Goal: Task Accomplishment & Management: Complete application form

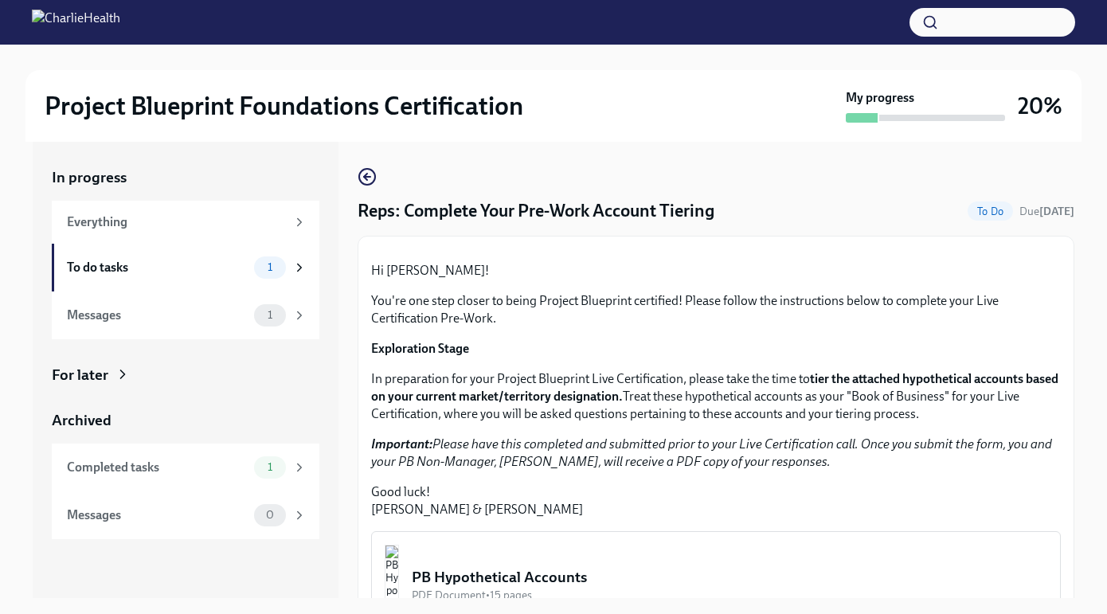
scroll to position [325, 0]
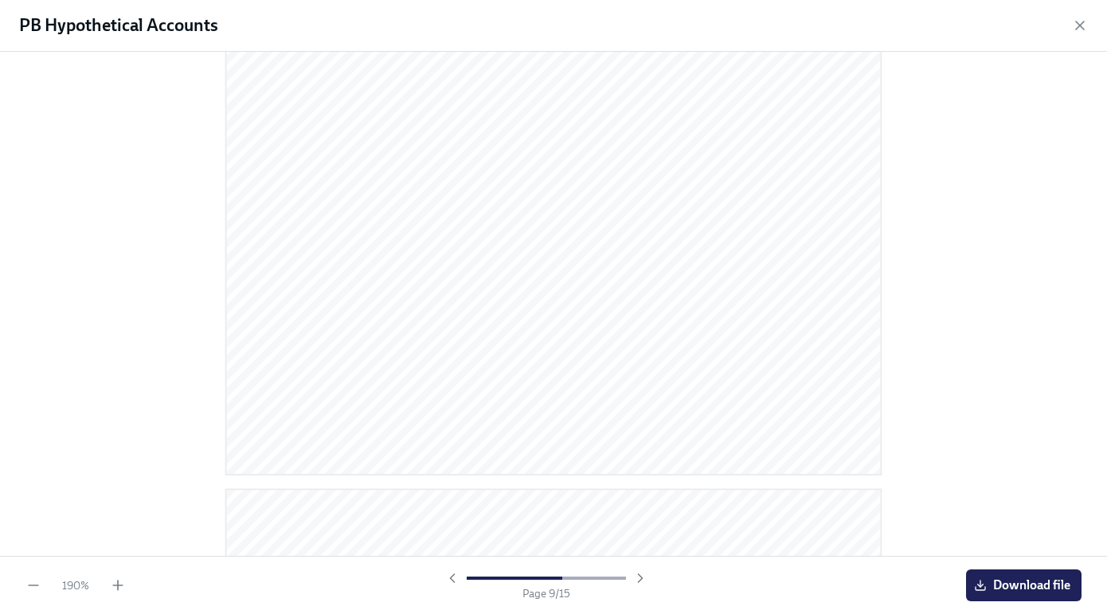
scroll to position [3650, 0]
click at [894, 369] on div at bounding box center [553, 304] width 1107 height 504
click at [885, 357] on div at bounding box center [553, 328] width 669 height 451
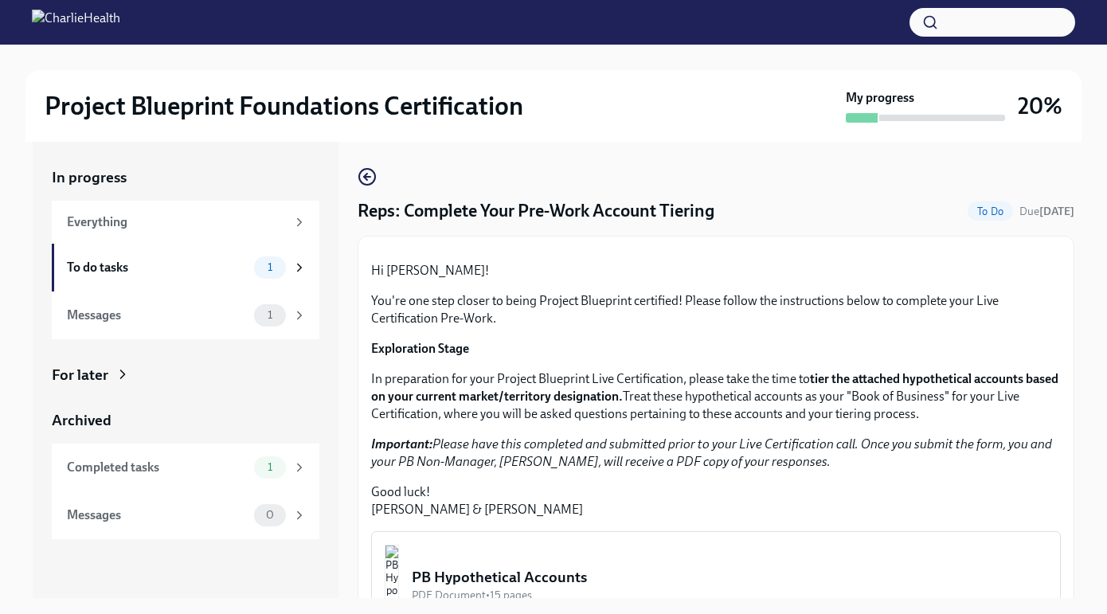
scroll to position [325, 0]
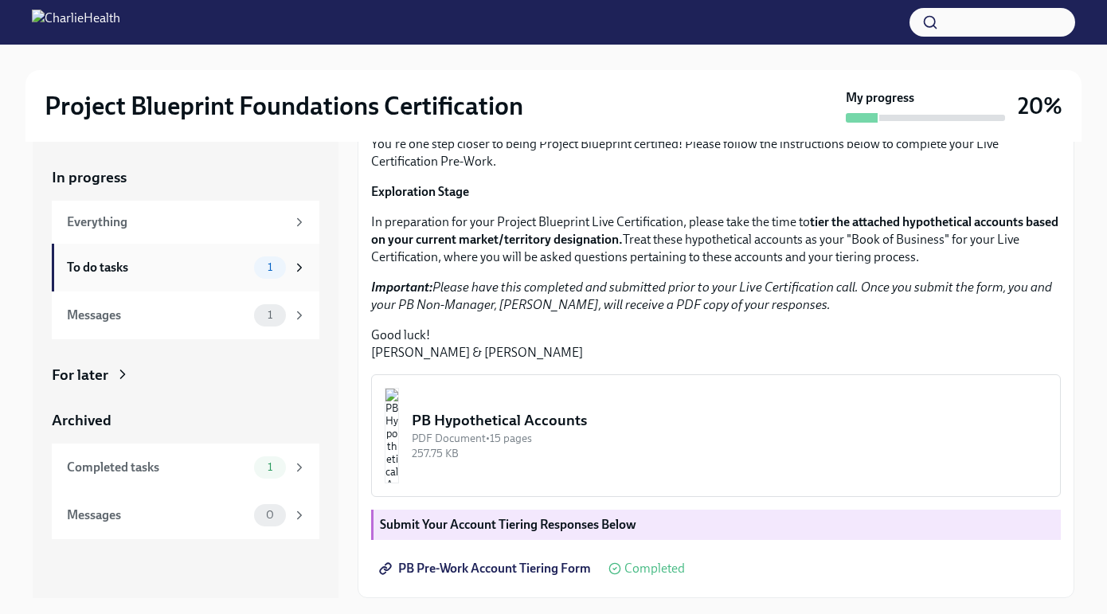
click at [234, 264] on div "To do tasks" at bounding box center [157, 268] width 181 height 18
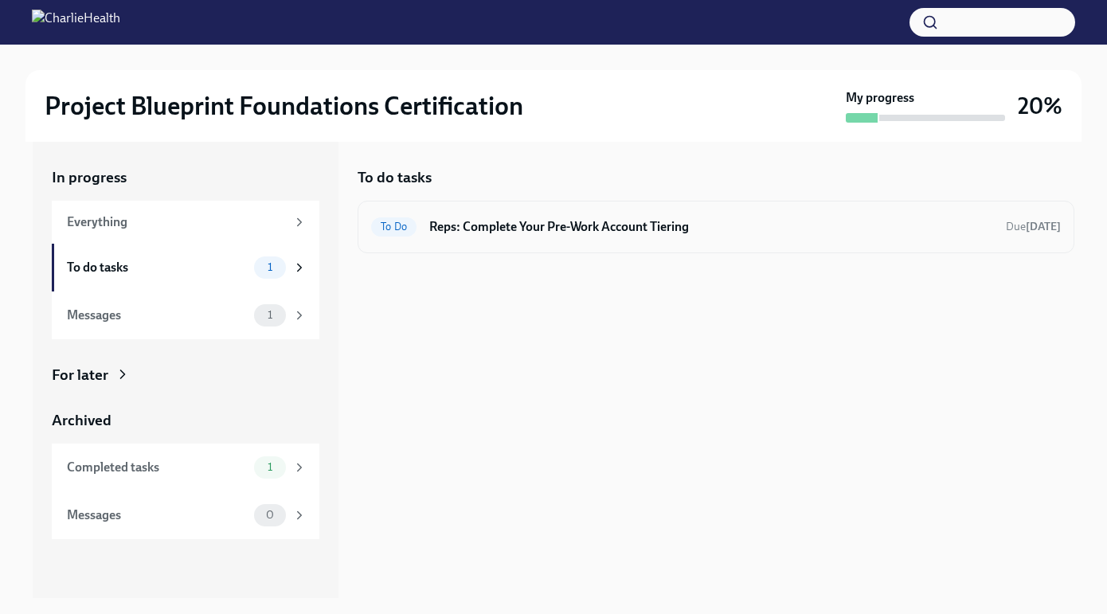
click at [740, 233] on h6 "Reps: Complete Your Pre-Work Account Tiering" at bounding box center [711, 227] width 564 height 18
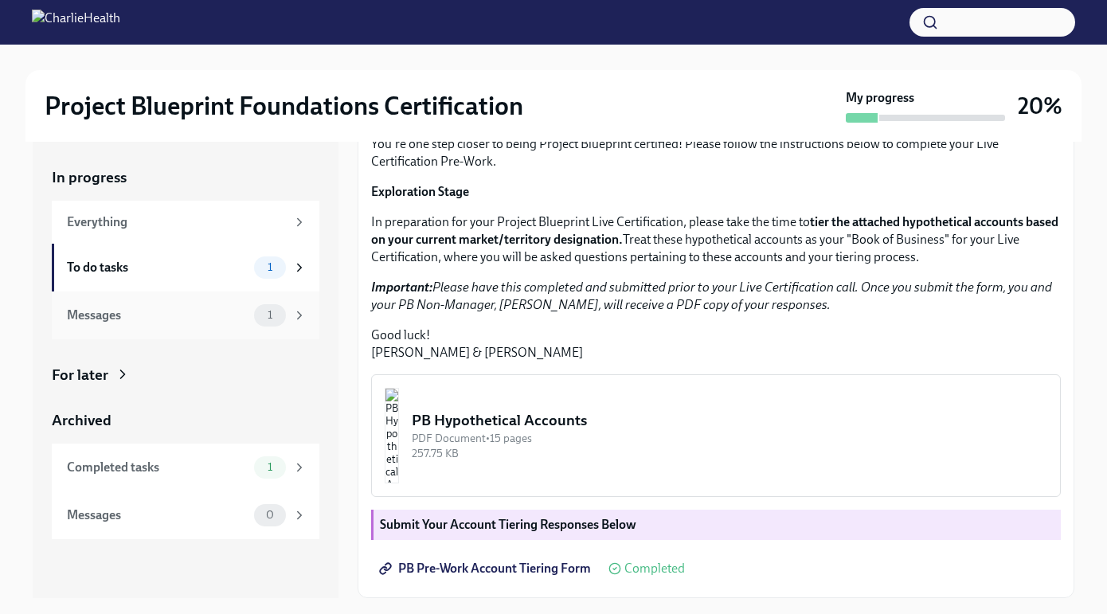
click at [229, 316] on div "Messages" at bounding box center [157, 316] width 181 height 18
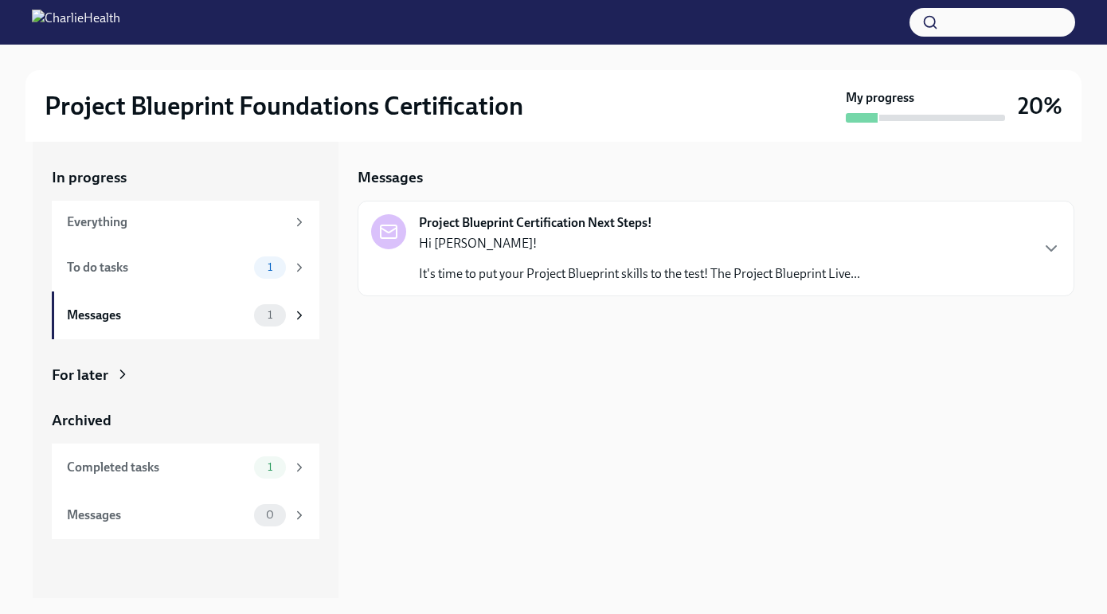
click at [613, 256] on div "Hi [PERSON_NAME]! It's time to put your Project Blueprint skills to the test! T…" at bounding box center [639, 259] width 441 height 48
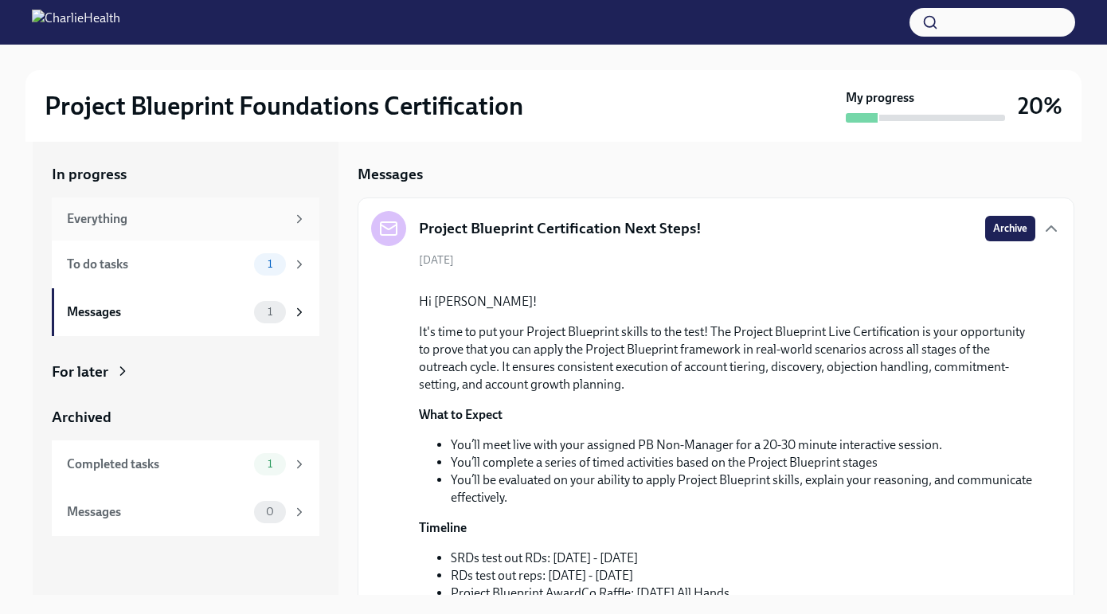
click at [208, 221] on div "Everything" at bounding box center [176, 219] width 219 height 18
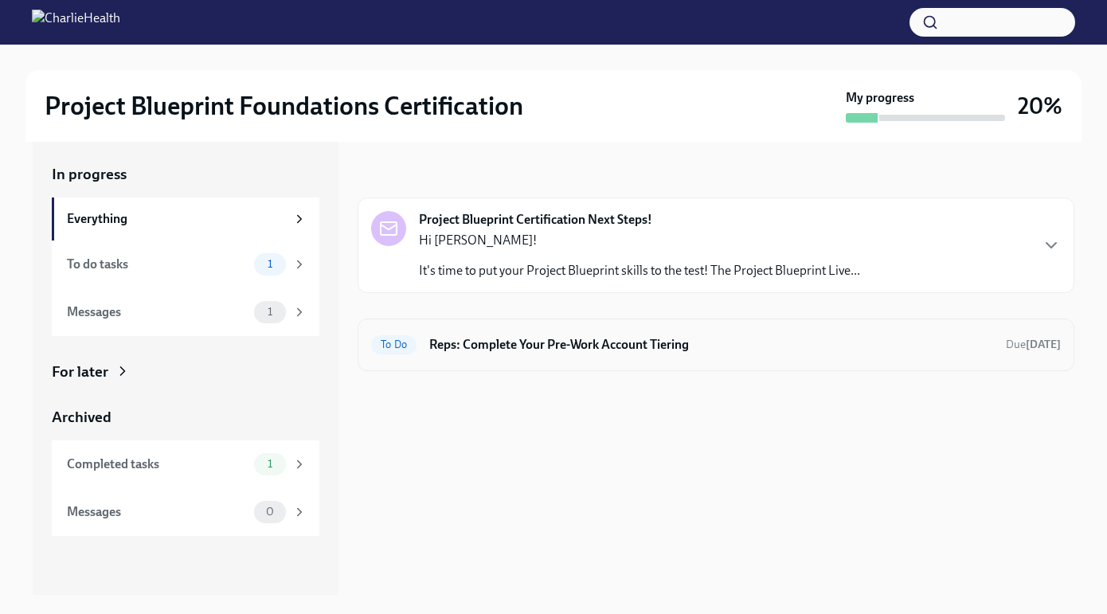
click at [580, 346] on h6 "Reps: Complete Your Pre-Work Account Tiering" at bounding box center [711, 345] width 564 height 18
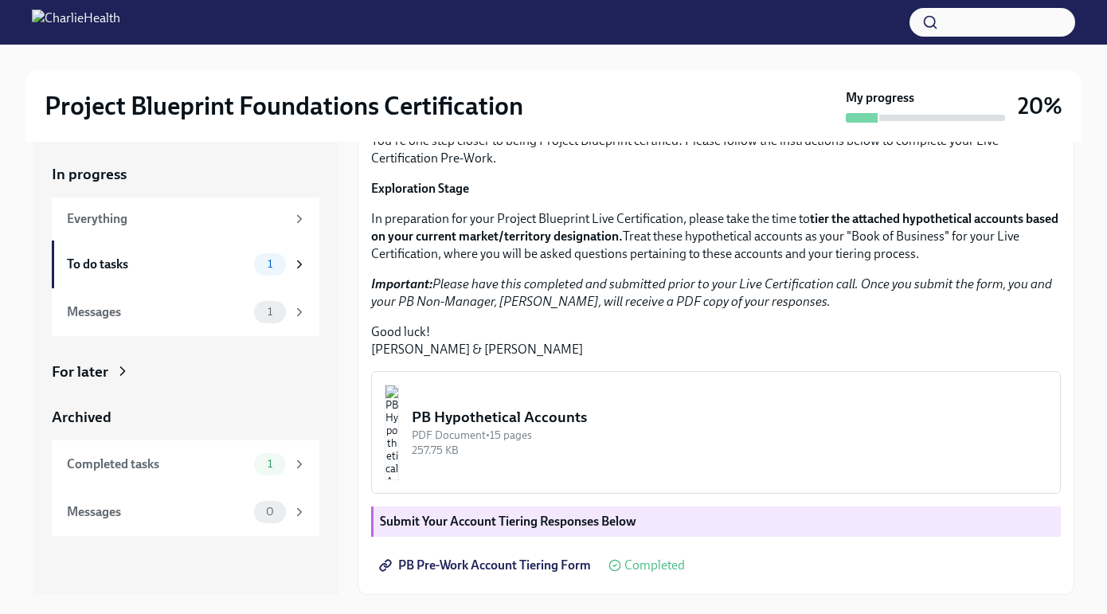
scroll to position [29, 0]
